Goal: Task Accomplishment & Management: Use online tool/utility

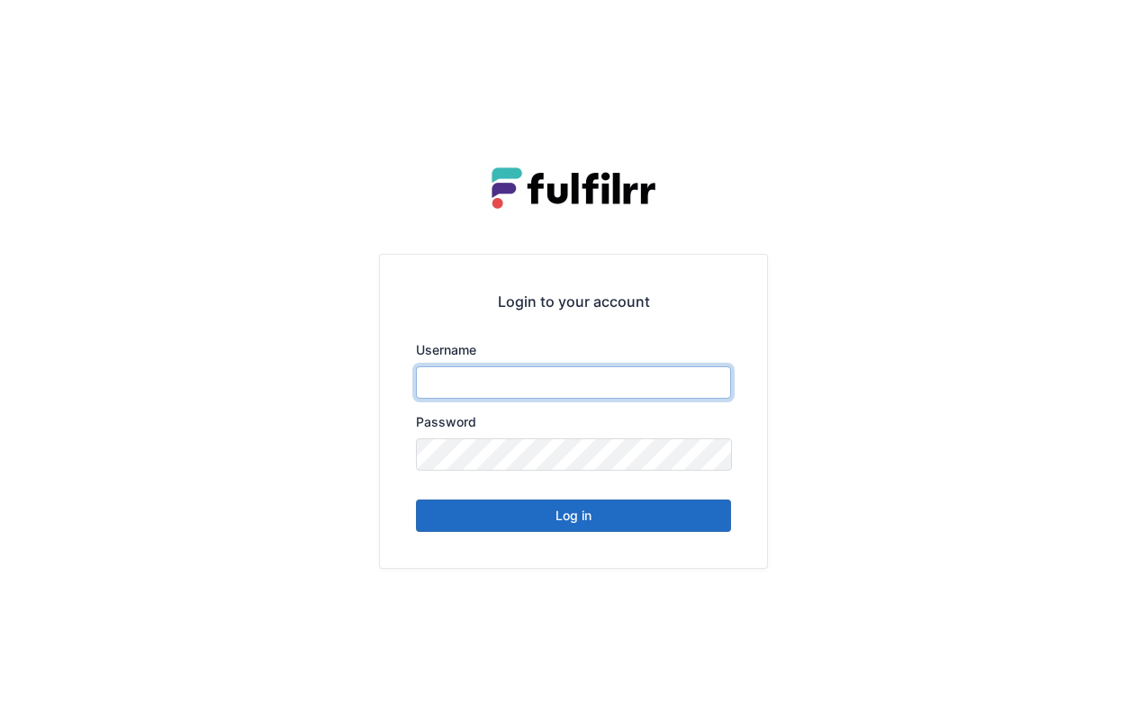
type input "******"
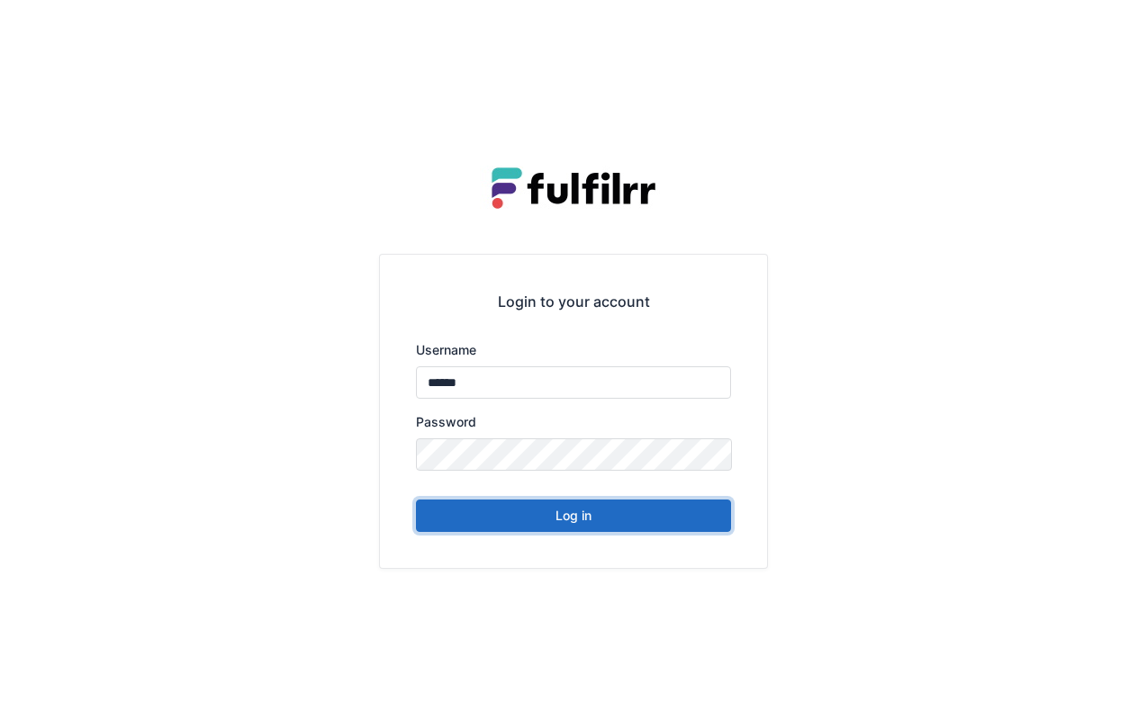
click at [634, 511] on button "Log in" at bounding box center [573, 515] width 315 height 32
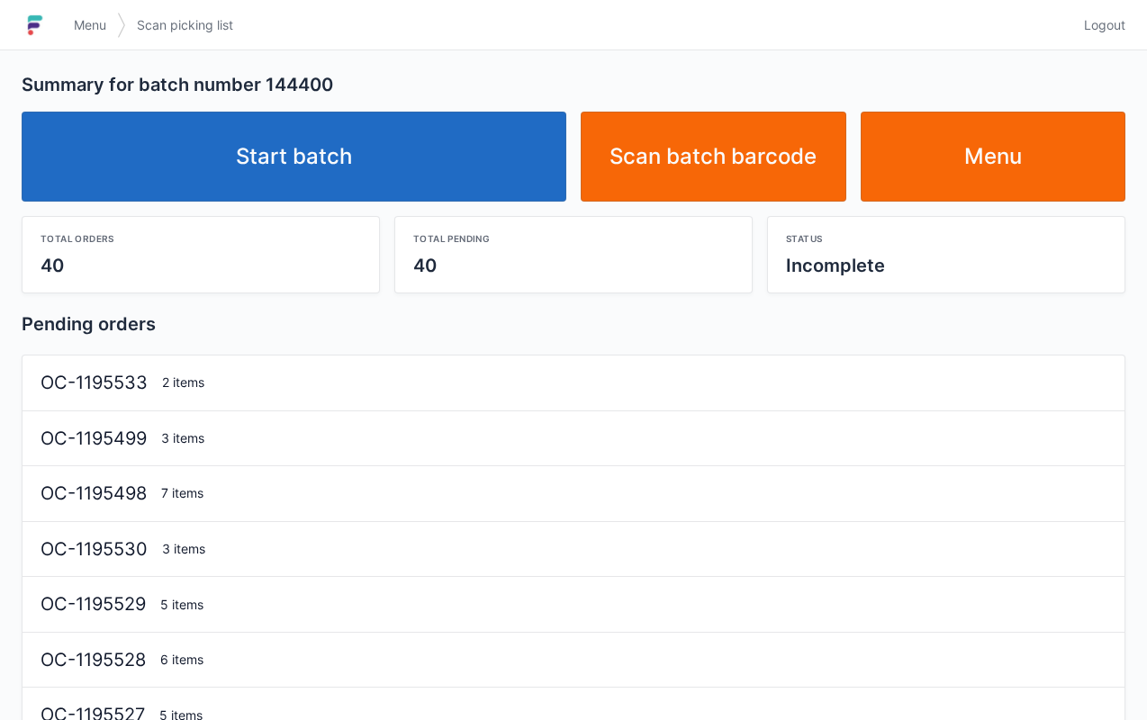
click at [419, 180] on link "Start batch" at bounding box center [294, 157] width 544 height 90
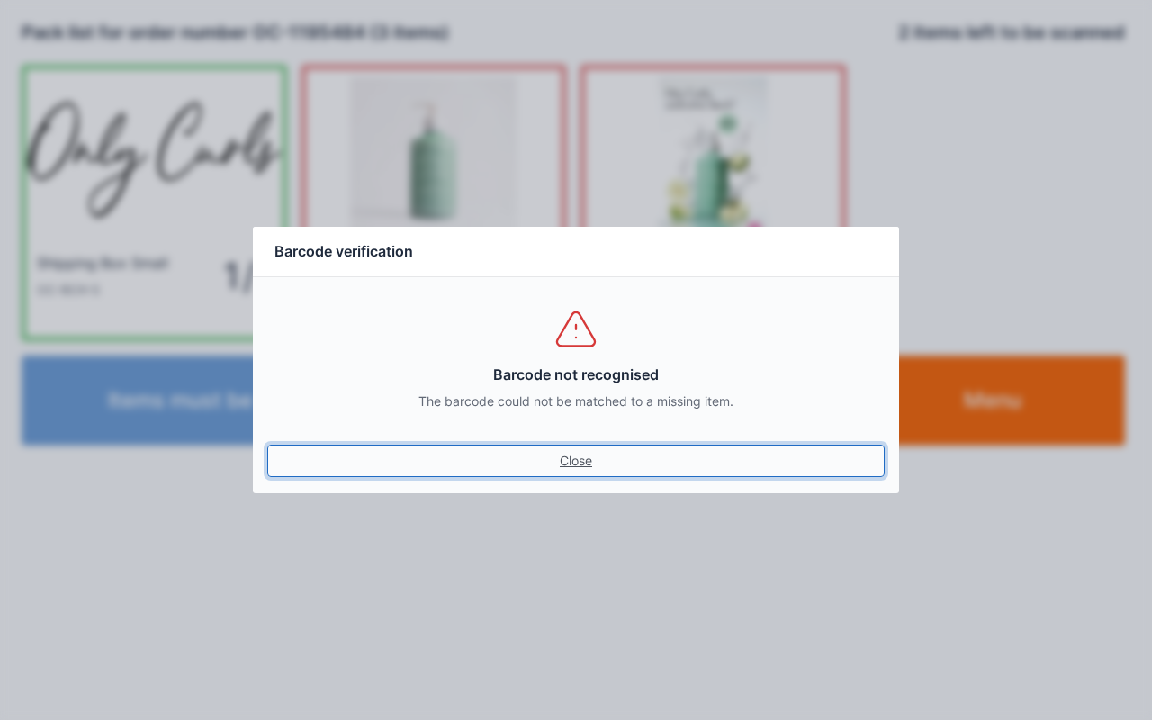
click at [573, 472] on link "Close" at bounding box center [575, 461] width 617 height 32
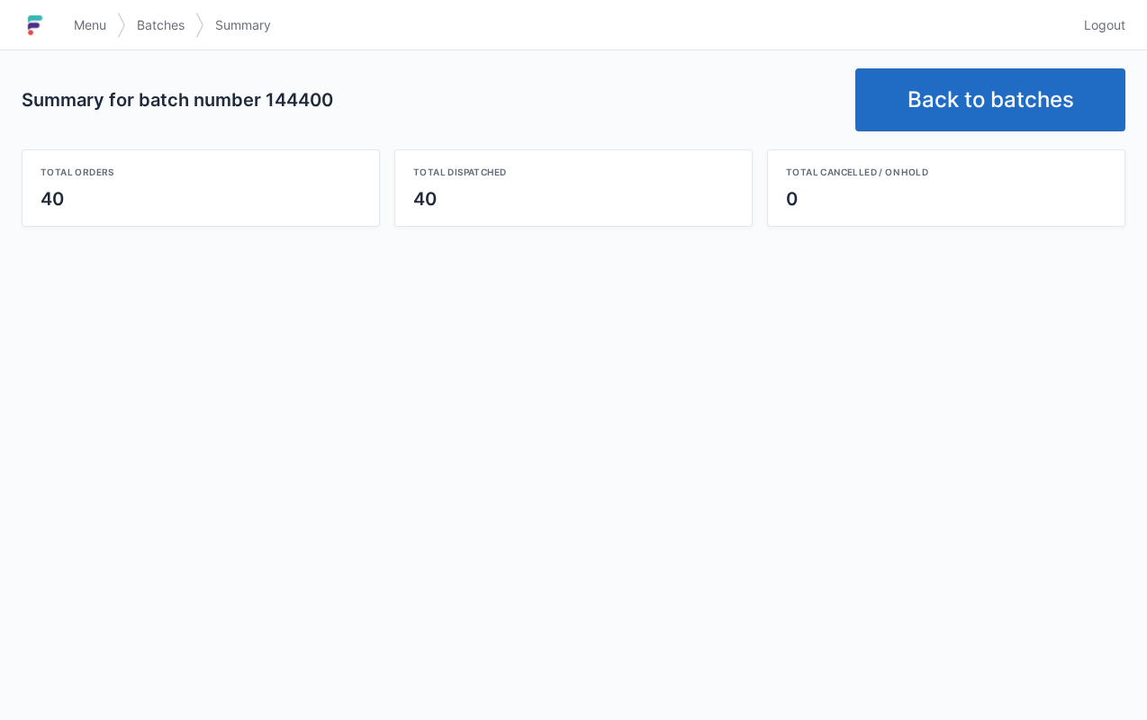
click at [985, 117] on link "Back to batches" at bounding box center [990, 99] width 270 height 63
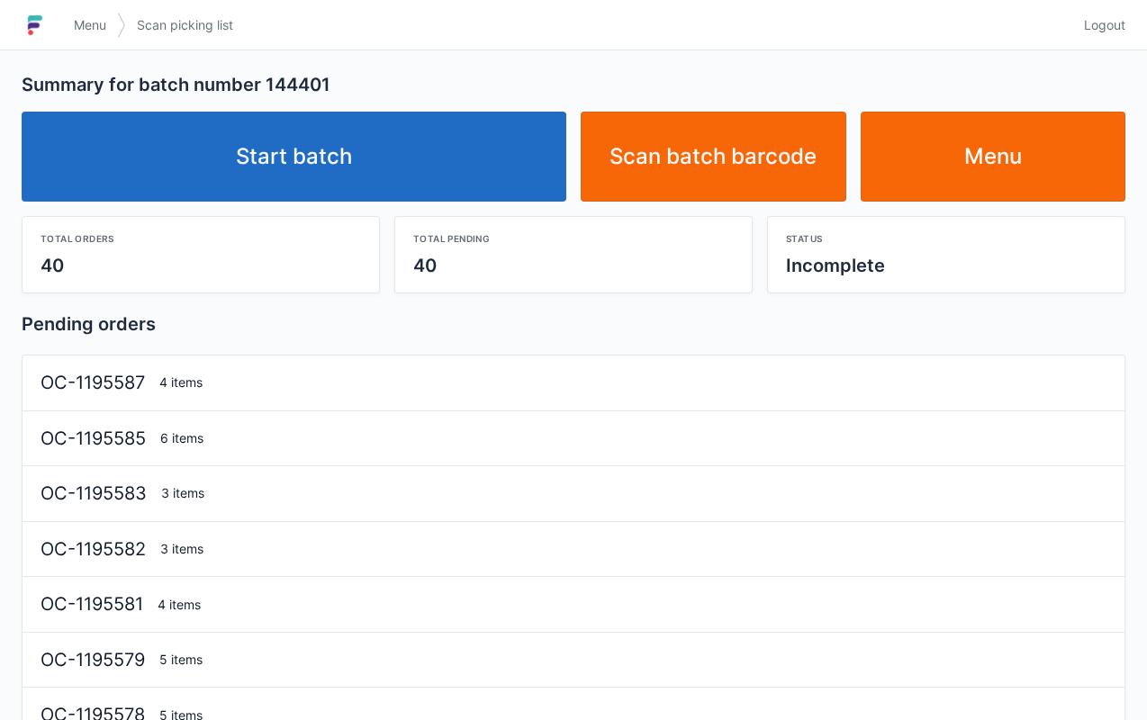
click at [398, 197] on link "Start batch" at bounding box center [294, 157] width 544 height 90
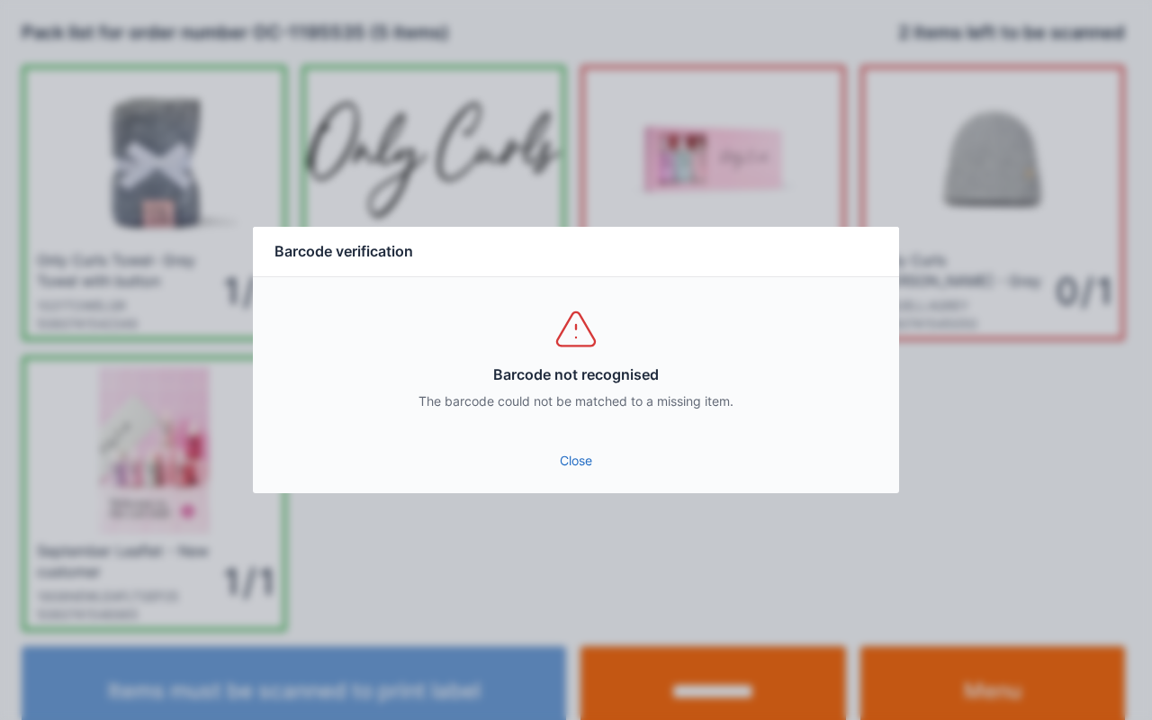
click at [585, 457] on link "Close" at bounding box center [575, 461] width 617 height 32
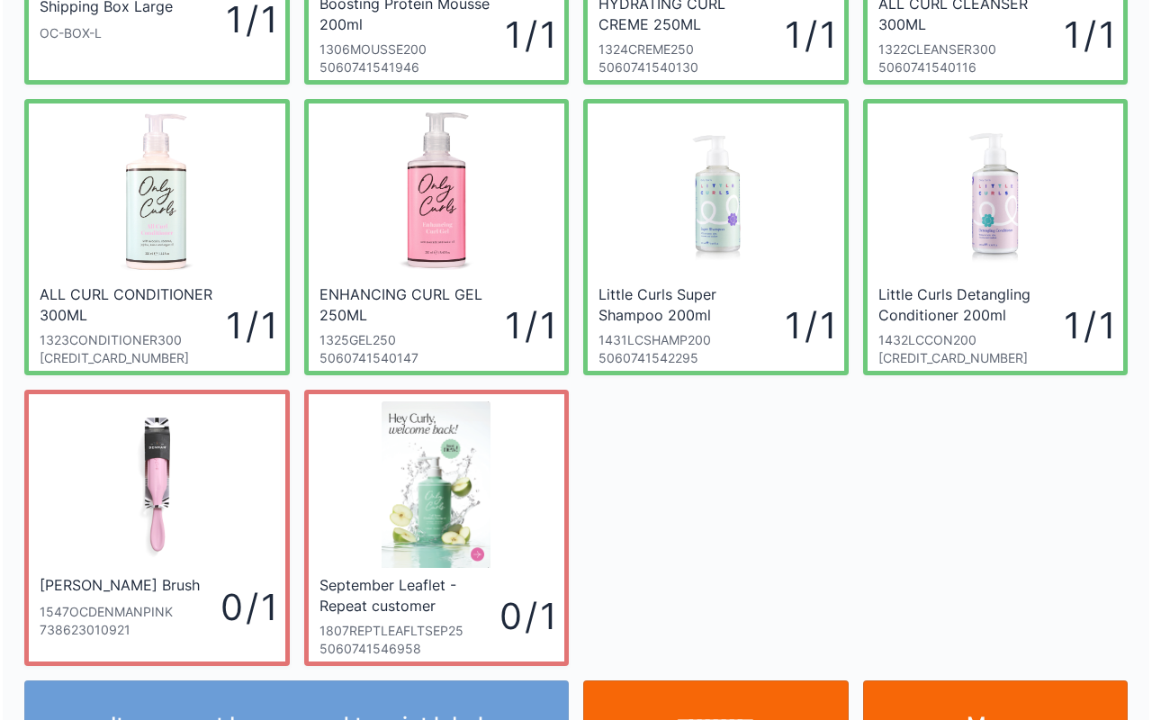
scroll to position [323, 0]
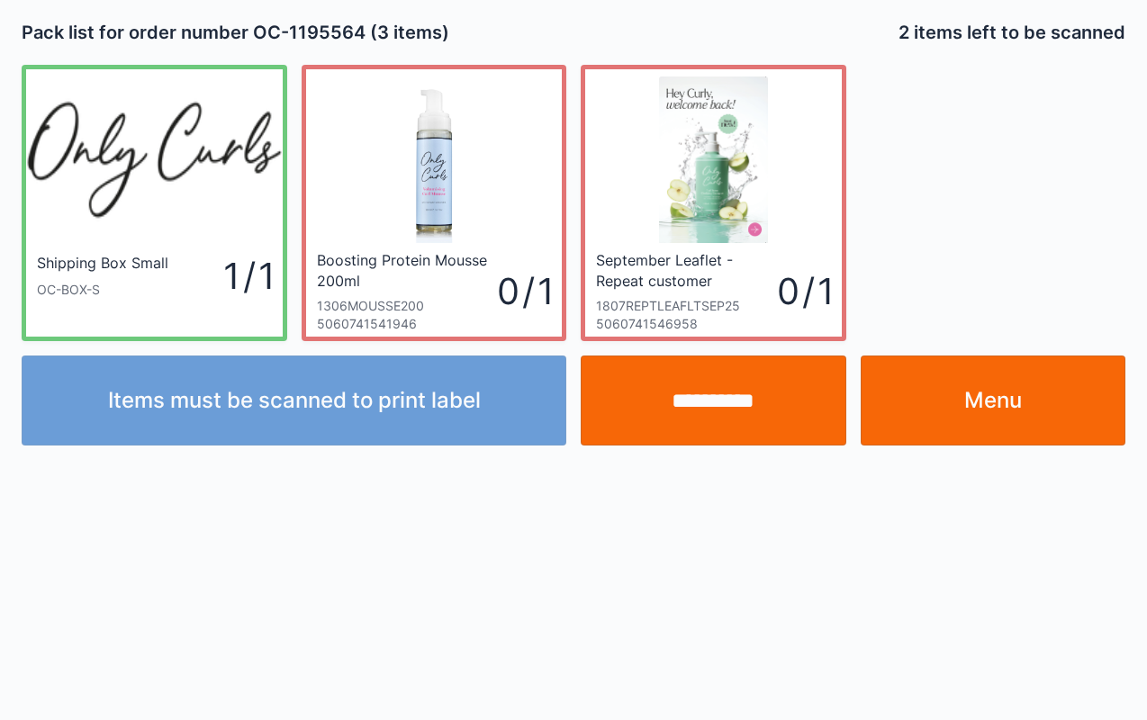
click at [1009, 401] on link "Menu" at bounding box center [992, 400] width 265 height 90
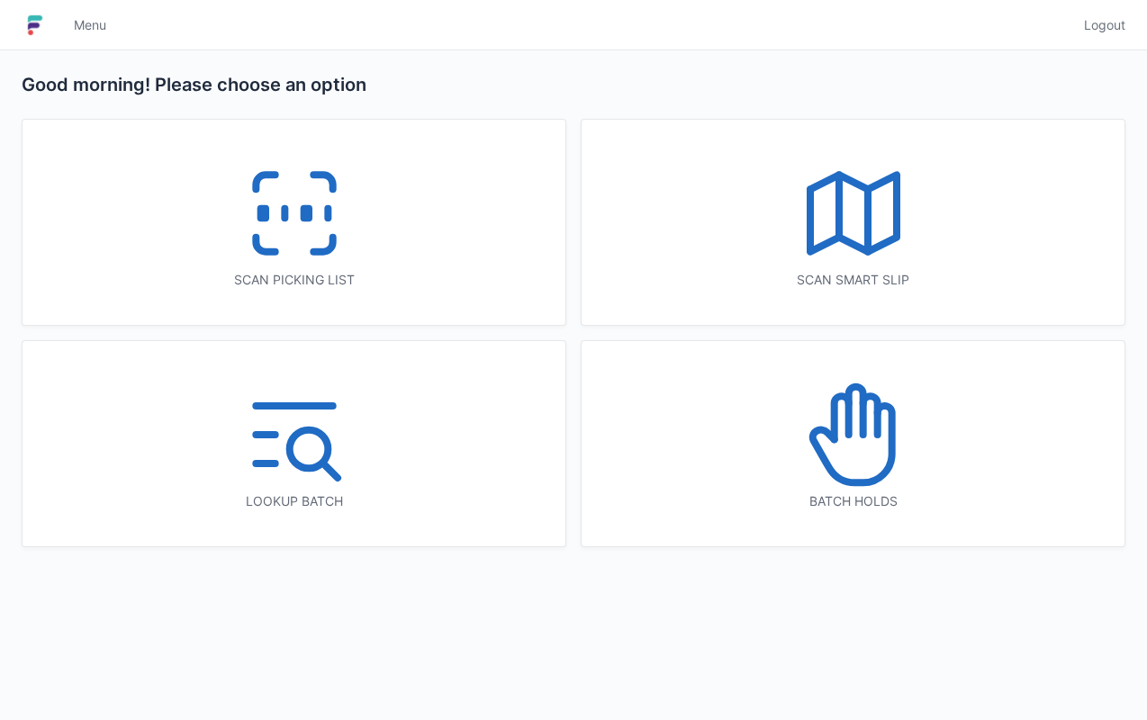
click at [301, 239] on icon at bounding box center [294, 213] width 115 height 115
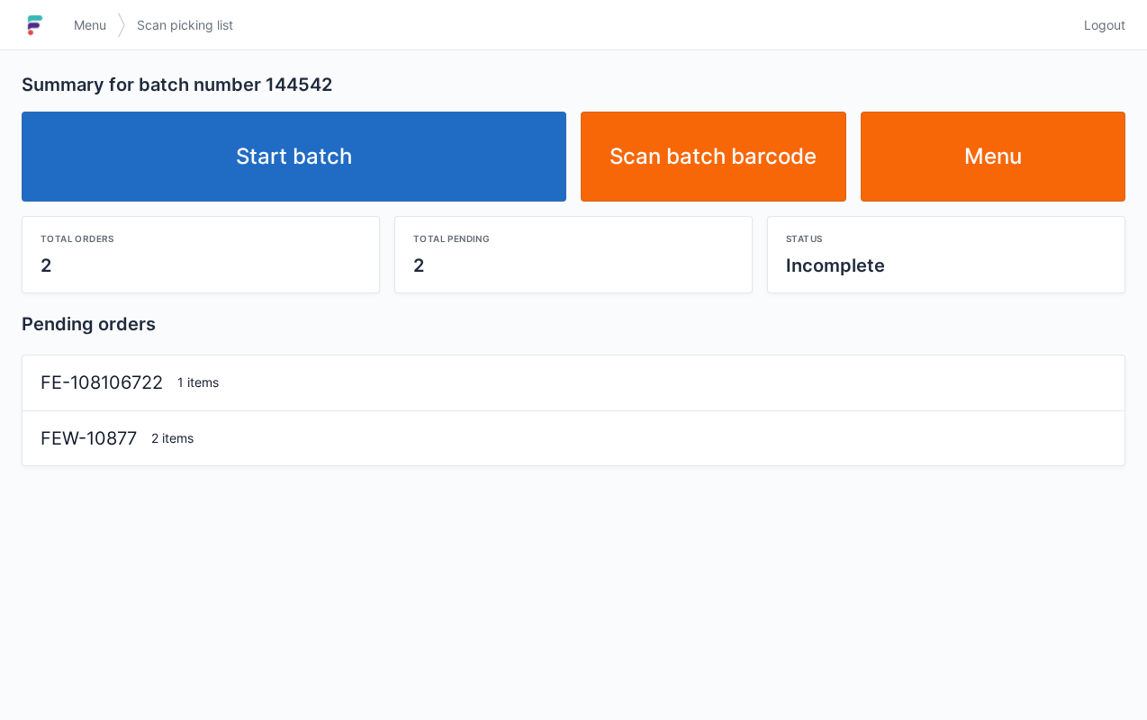
click at [359, 143] on link "Start batch" at bounding box center [294, 157] width 544 height 90
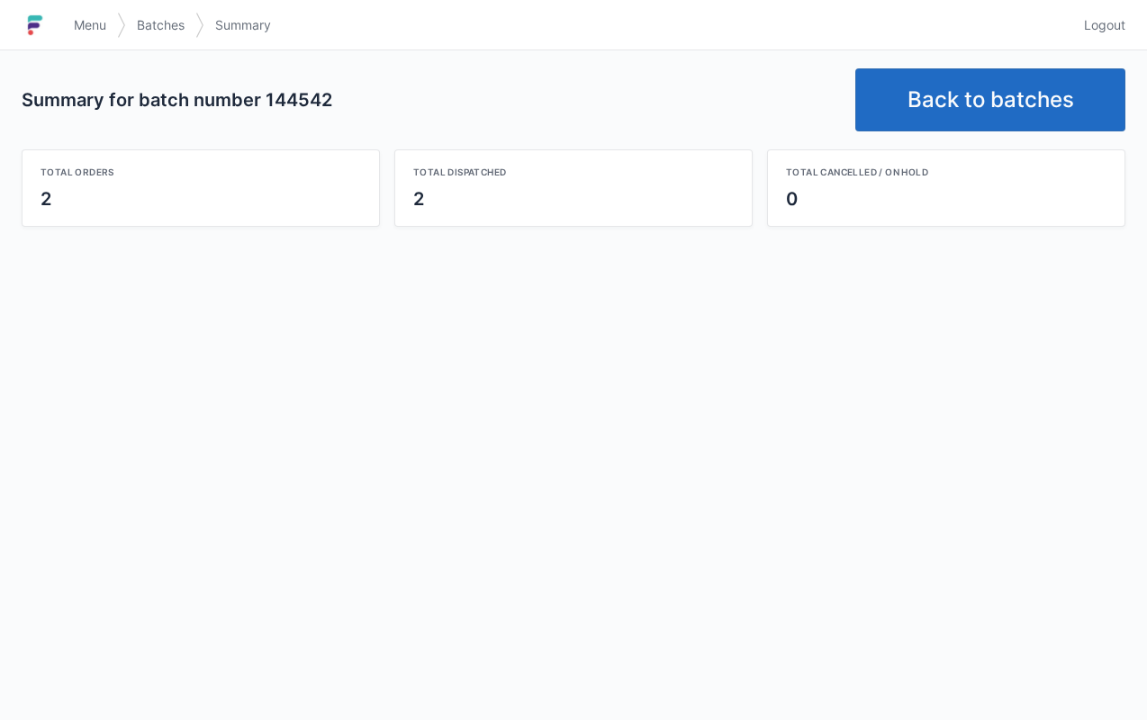
click at [967, 92] on link "Back to batches" at bounding box center [990, 99] width 270 height 63
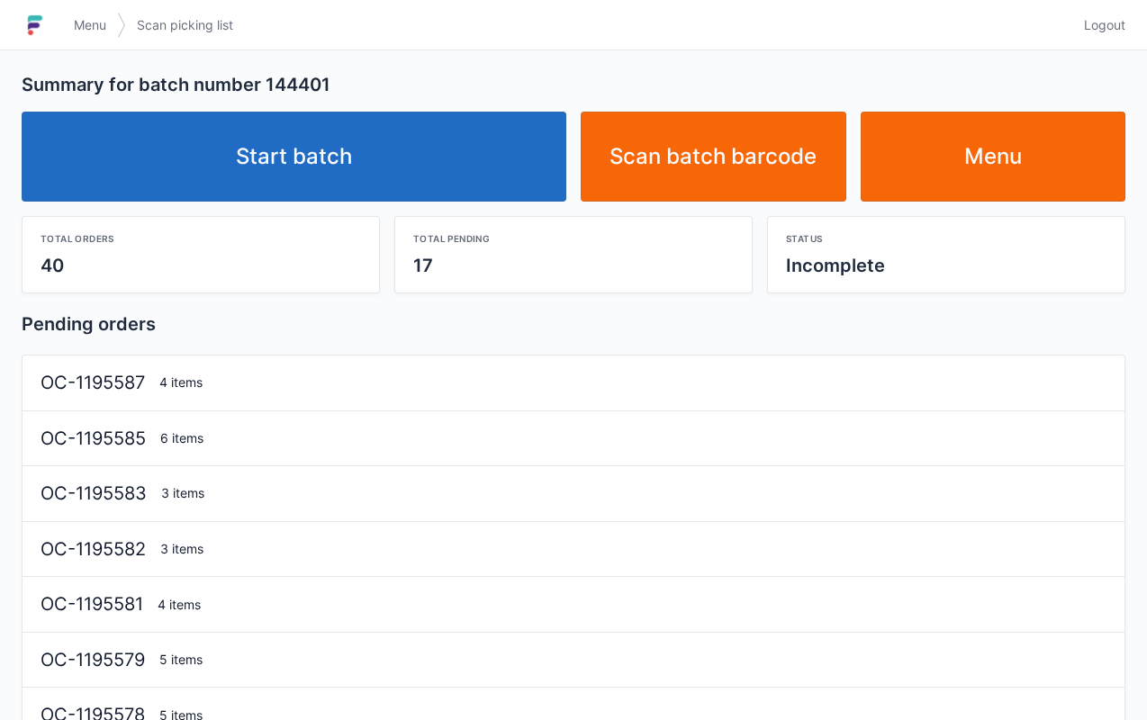
click at [403, 192] on link "Start batch" at bounding box center [294, 157] width 544 height 90
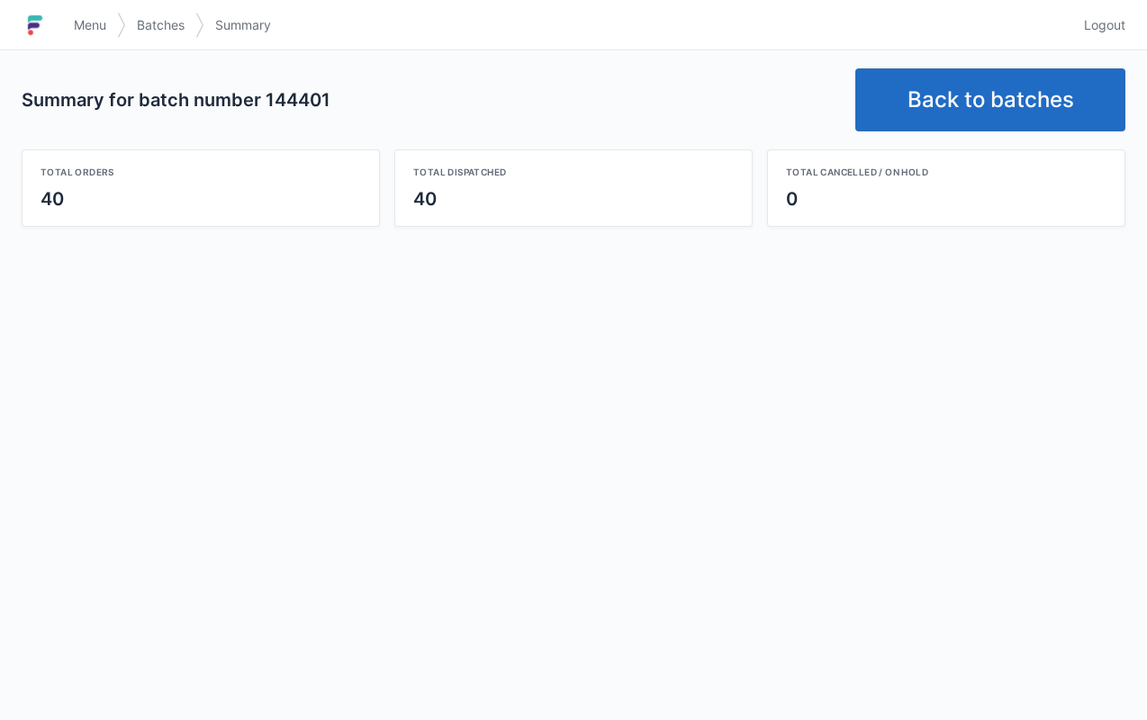
click at [967, 99] on link "Back to batches" at bounding box center [990, 99] width 270 height 63
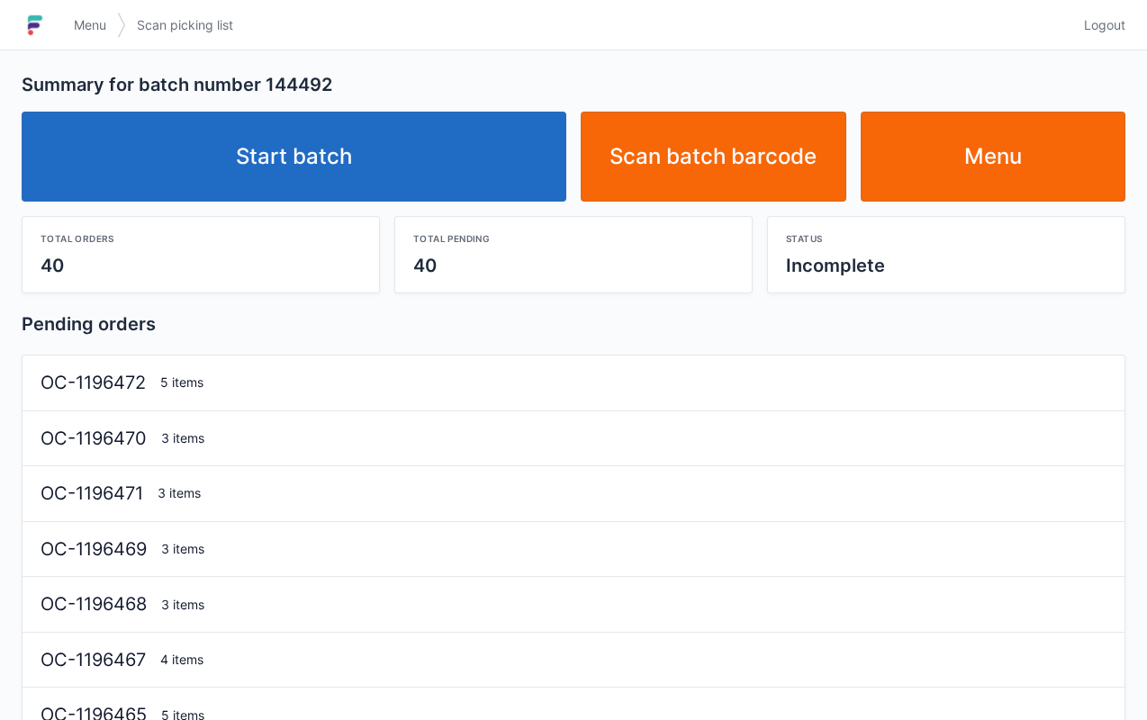
click at [391, 223] on div "Total pending 40" at bounding box center [573, 254] width 373 height 77
click at [418, 166] on link "Start batch" at bounding box center [294, 157] width 544 height 90
